Goal: Transaction & Acquisition: Purchase product/service

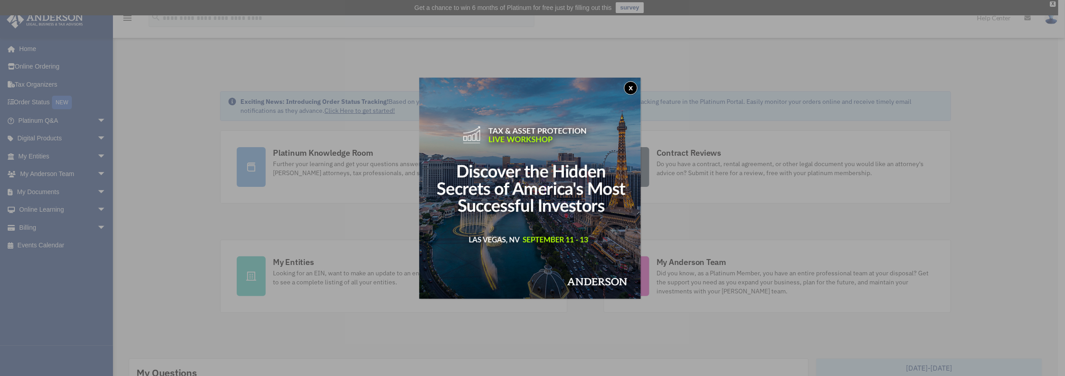
click at [630, 86] on button "x" at bounding box center [631, 88] width 14 height 14
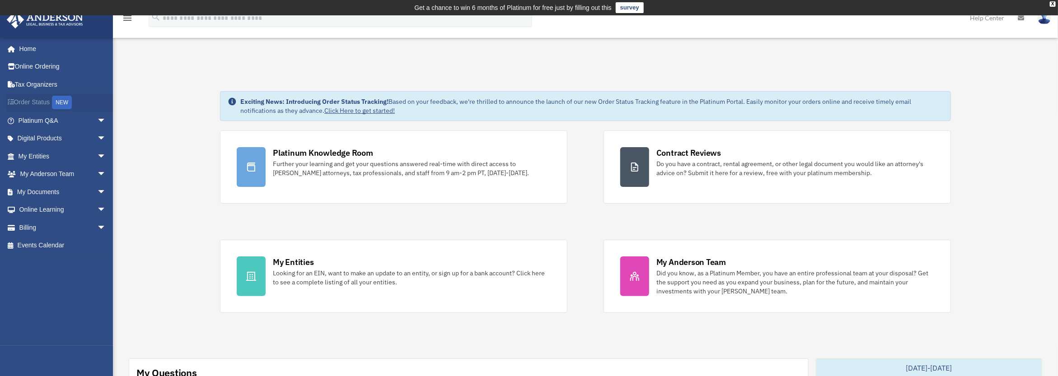
click at [47, 100] on link "Order Status NEW" at bounding box center [62, 102] width 113 height 19
click at [30, 46] on link "Home" at bounding box center [62, 49] width 113 height 18
click at [45, 223] on link "Billing arrow_drop_down" at bounding box center [62, 228] width 113 height 18
click at [44, 224] on link "Billing arrow_drop_down" at bounding box center [62, 228] width 113 height 18
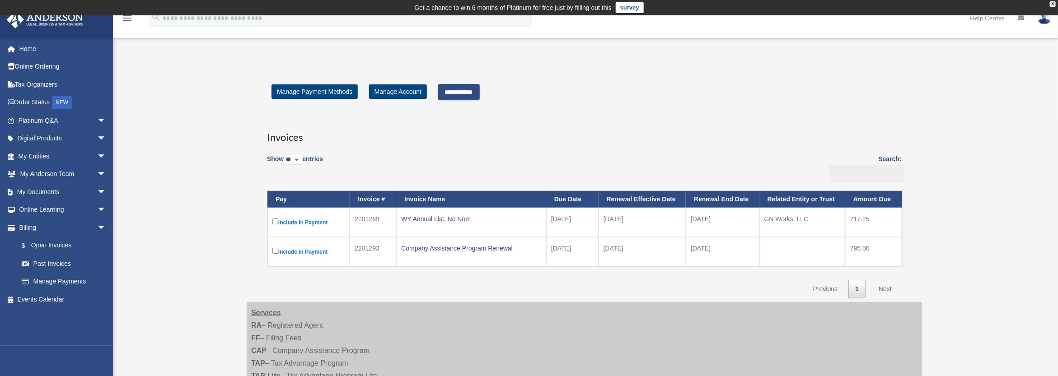
click at [888, 288] on link "Next" at bounding box center [885, 289] width 27 height 19
click at [887, 288] on link "Next" at bounding box center [885, 289] width 27 height 19
click at [468, 89] on input "**********" at bounding box center [459, 92] width 42 height 16
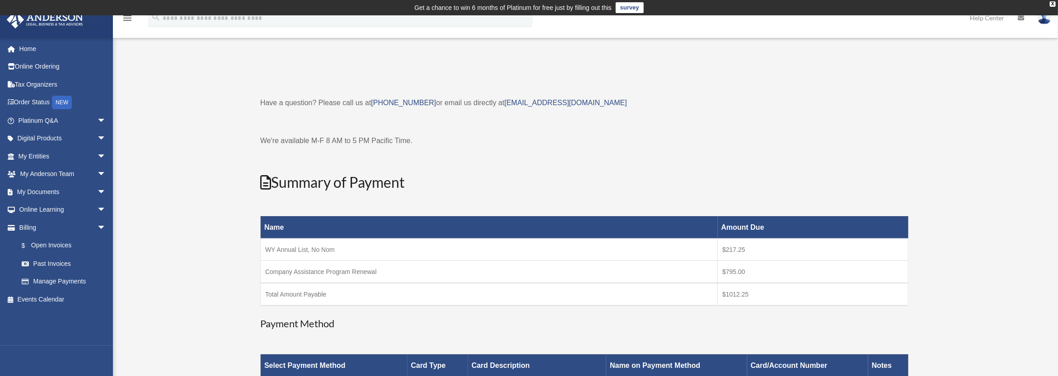
scroll to position [165, 0]
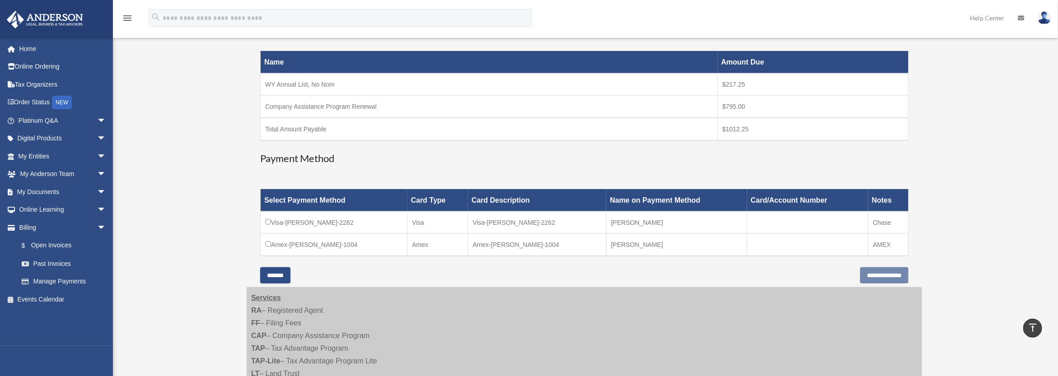
click at [277, 244] on td "Amex-Garson-Lee-1004" at bounding box center [334, 245] width 147 height 23
click at [870, 273] on input "**********" at bounding box center [884, 275] width 48 height 16
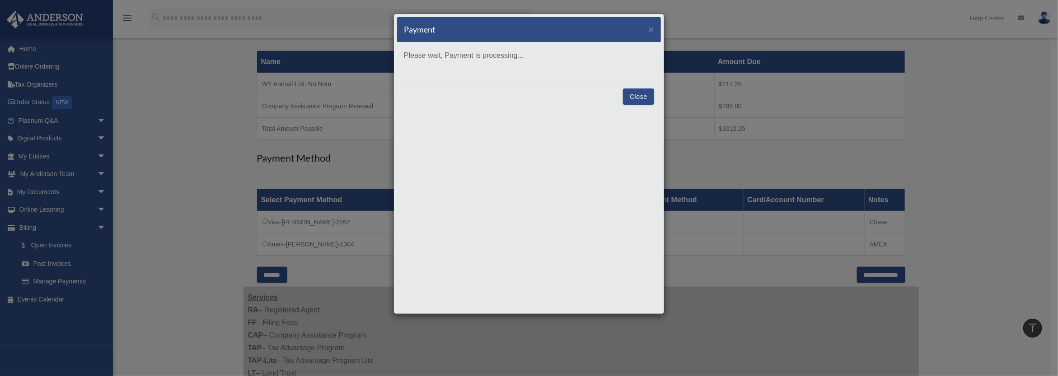
click at [634, 97] on button "Close" at bounding box center [638, 97] width 31 height 16
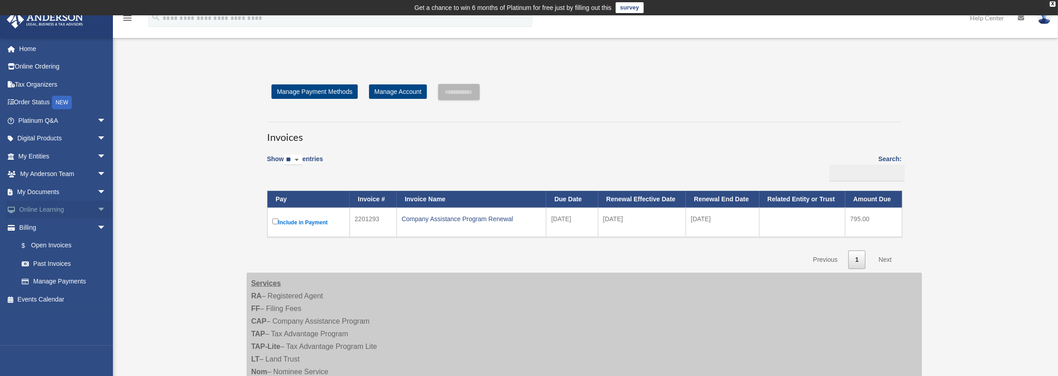
click at [47, 206] on link "Online Learning arrow_drop_down" at bounding box center [62, 210] width 113 height 18
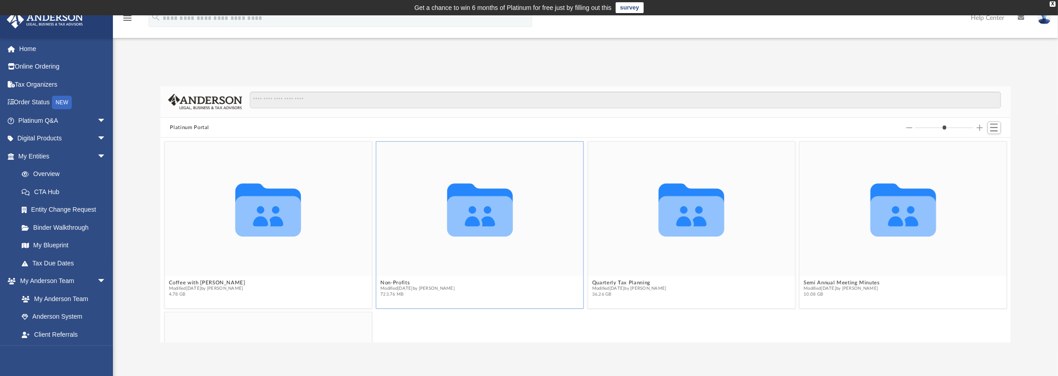
scroll to position [198, 843]
